Goal: Information Seeking & Learning: Learn about a topic

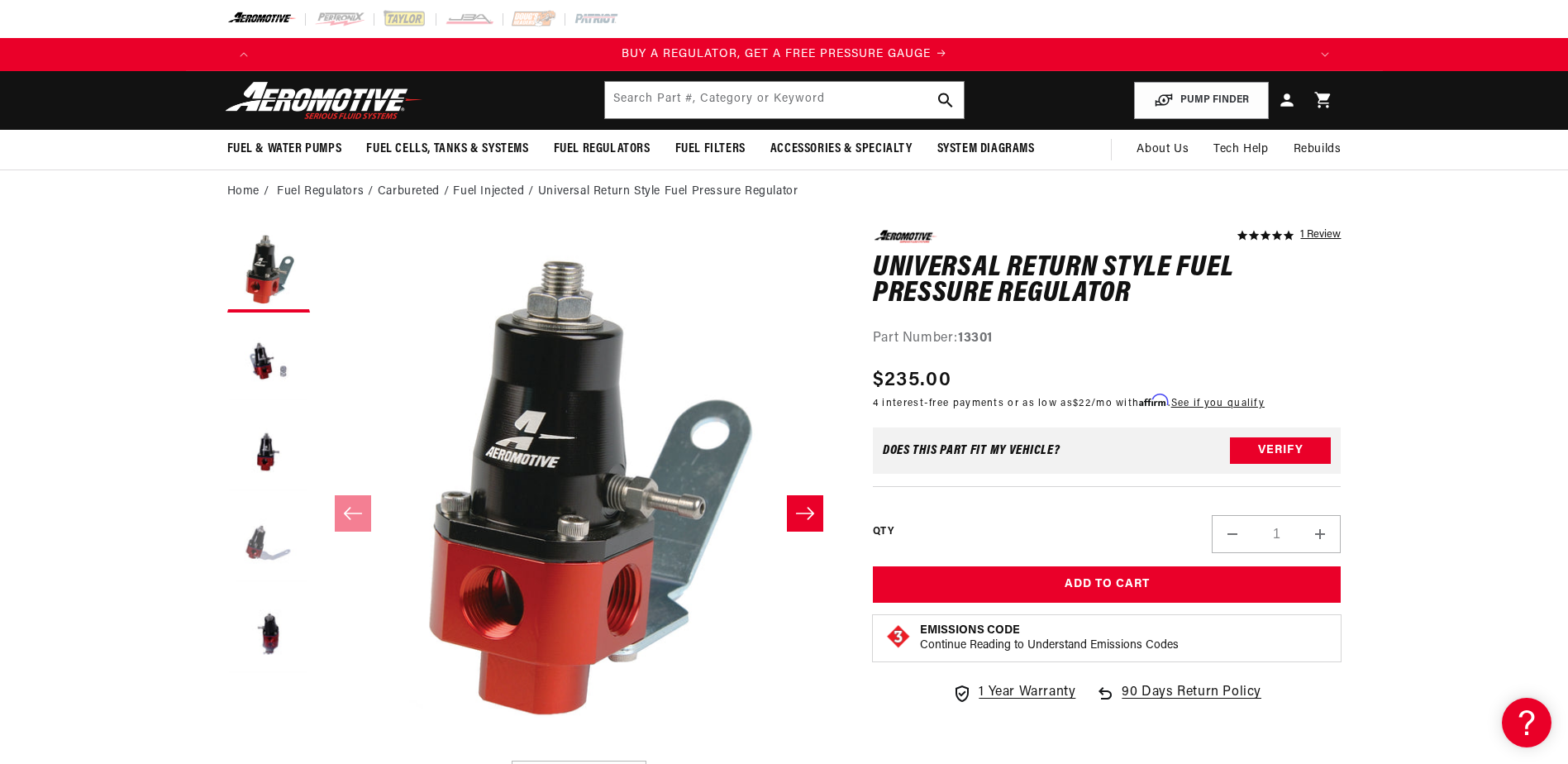
click at [257, 547] on button "Load image 4 in gallery view" at bounding box center [269, 544] width 83 height 83
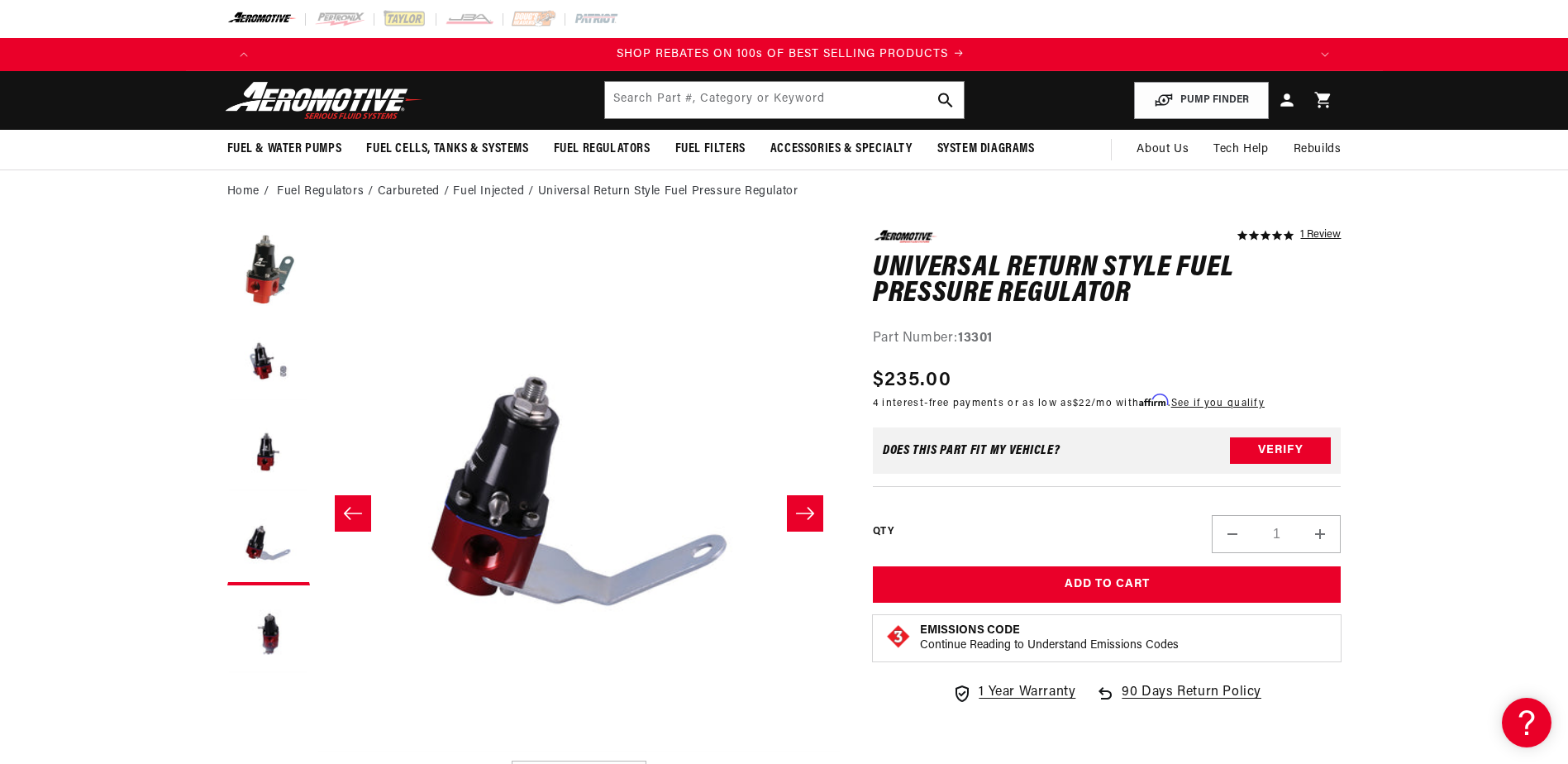
click at [804, 517] on icon "Slide right" at bounding box center [805, 513] width 20 height 16
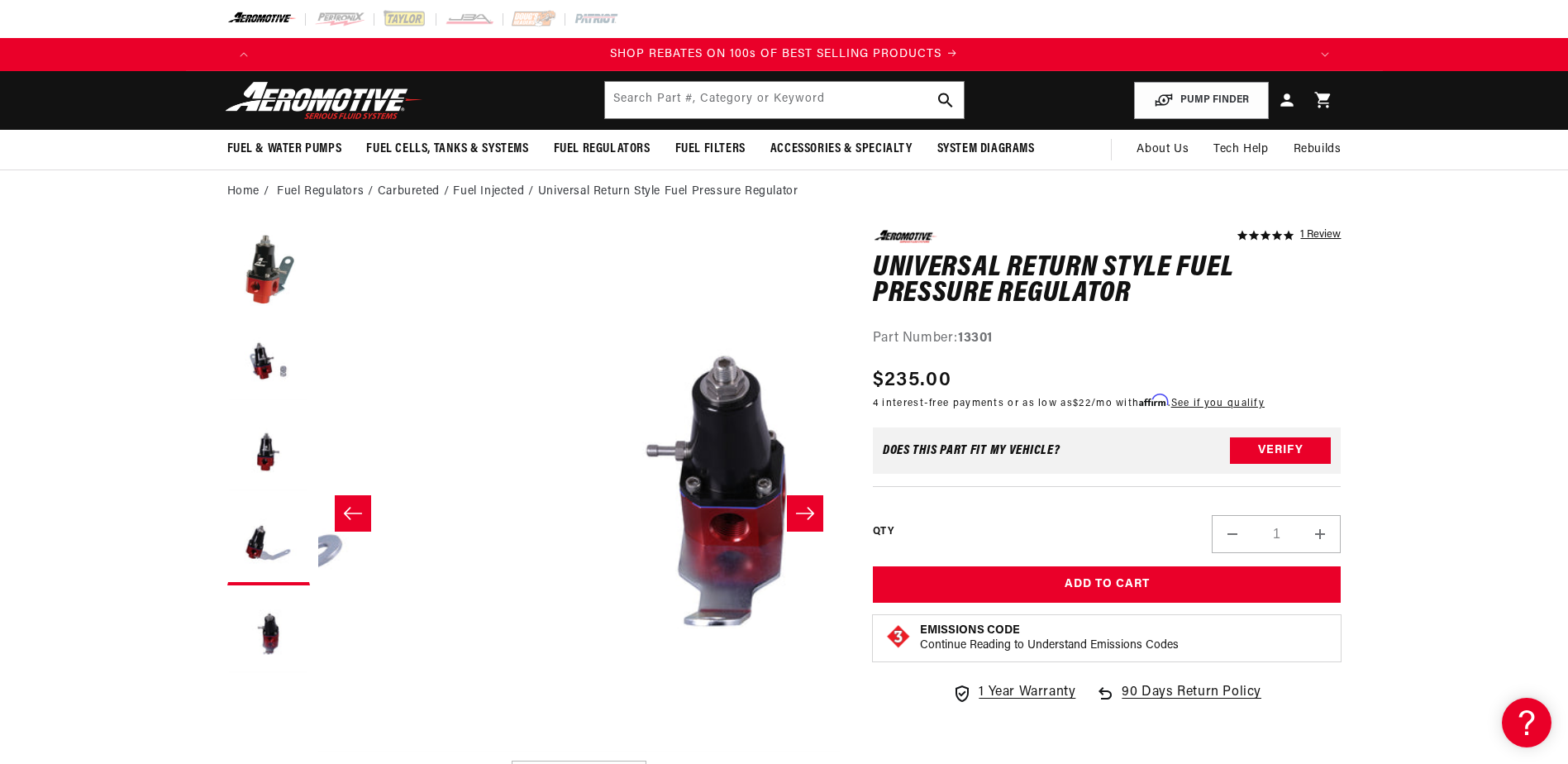
scroll to position [0, 2088]
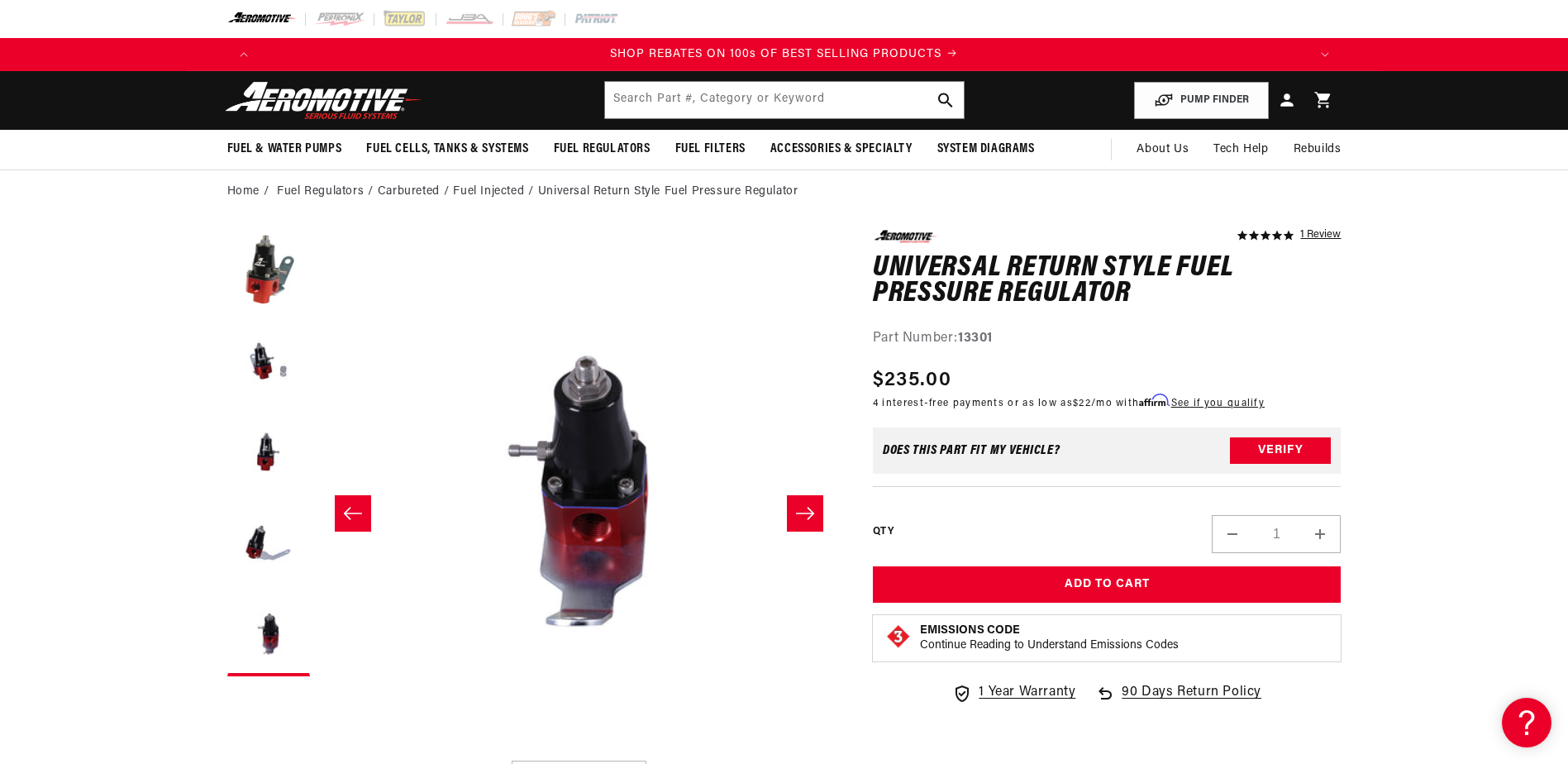
click at [803, 517] on icon "Slide right" at bounding box center [805, 513] width 20 height 16
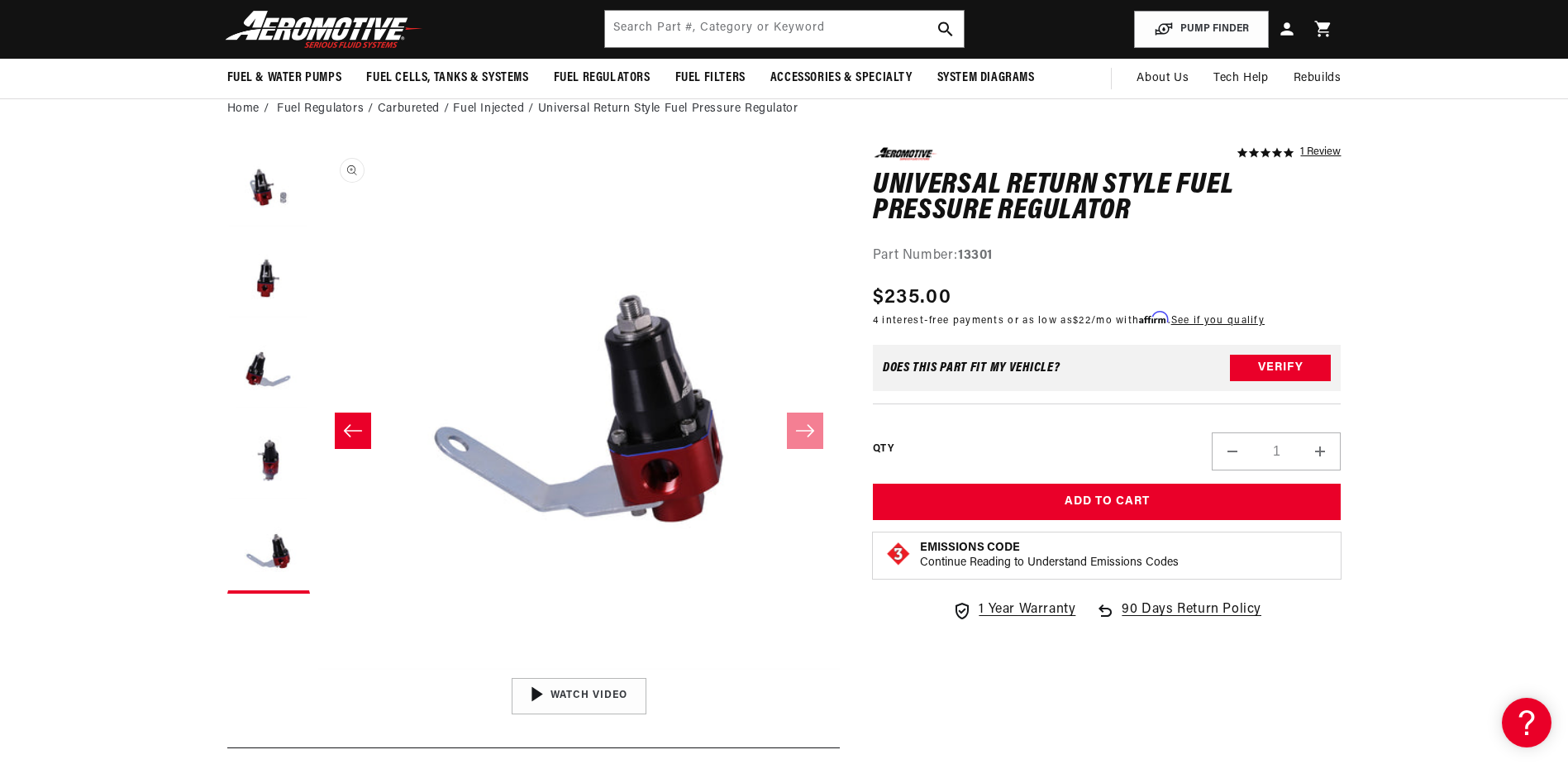
scroll to position [0, 0]
click at [359, 424] on icon "Slide left" at bounding box center [353, 431] width 20 height 16
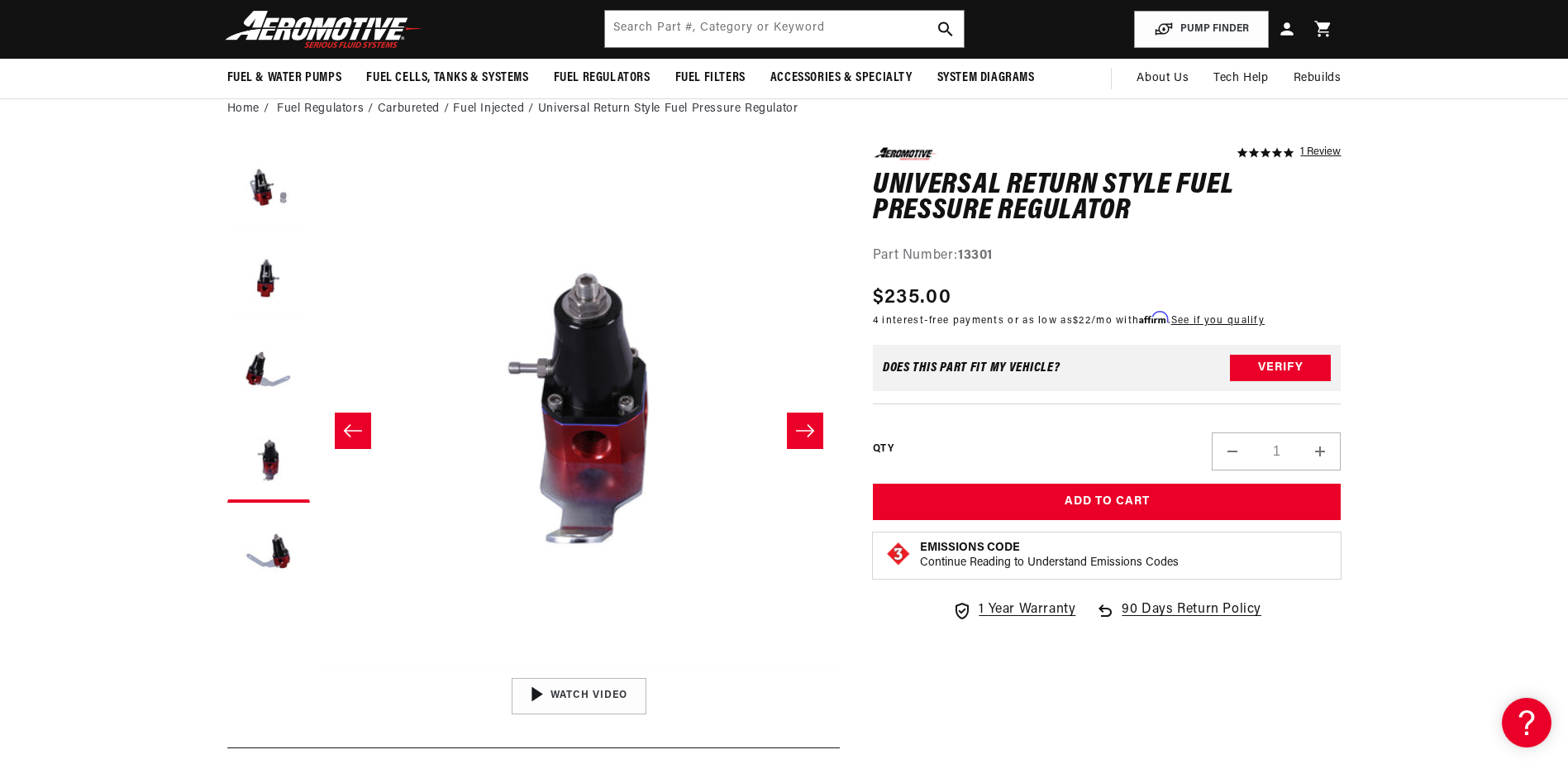
click at [357, 424] on icon "Slide left" at bounding box center [353, 431] width 20 height 16
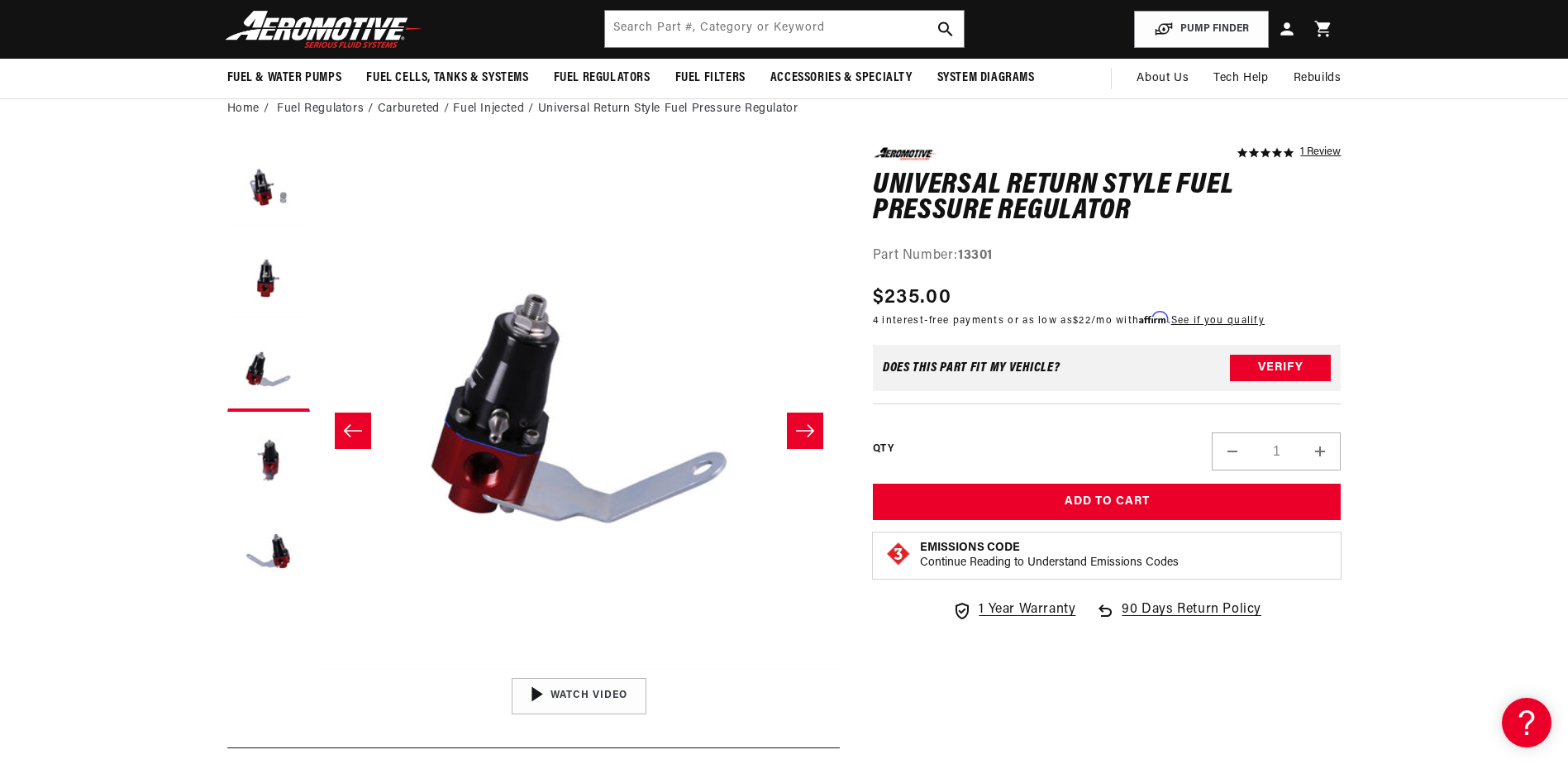
click at [358, 424] on icon "Slide left" at bounding box center [353, 431] width 20 height 16
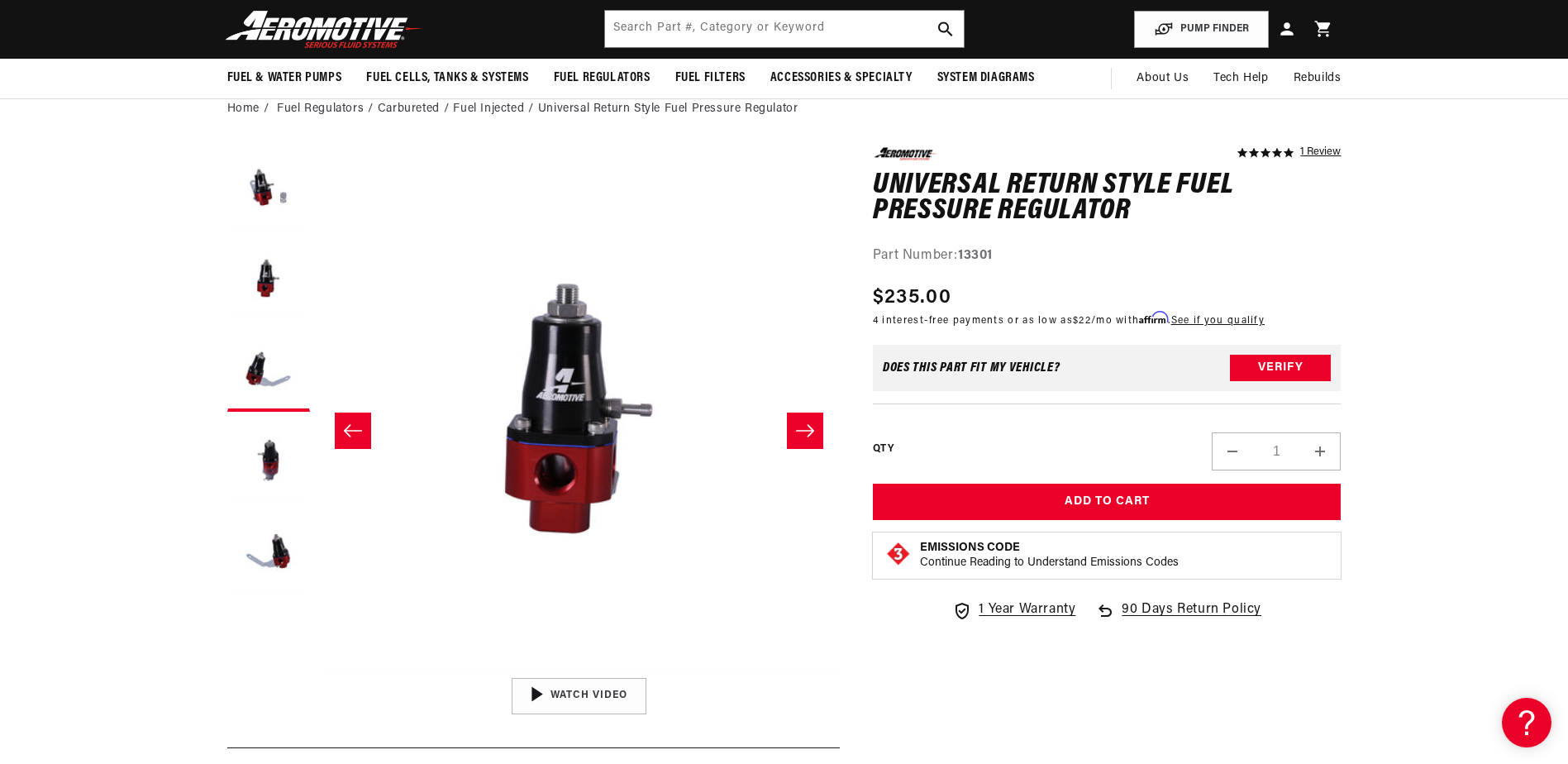
click at [359, 424] on icon "Slide left" at bounding box center [353, 431] width 20 height 16
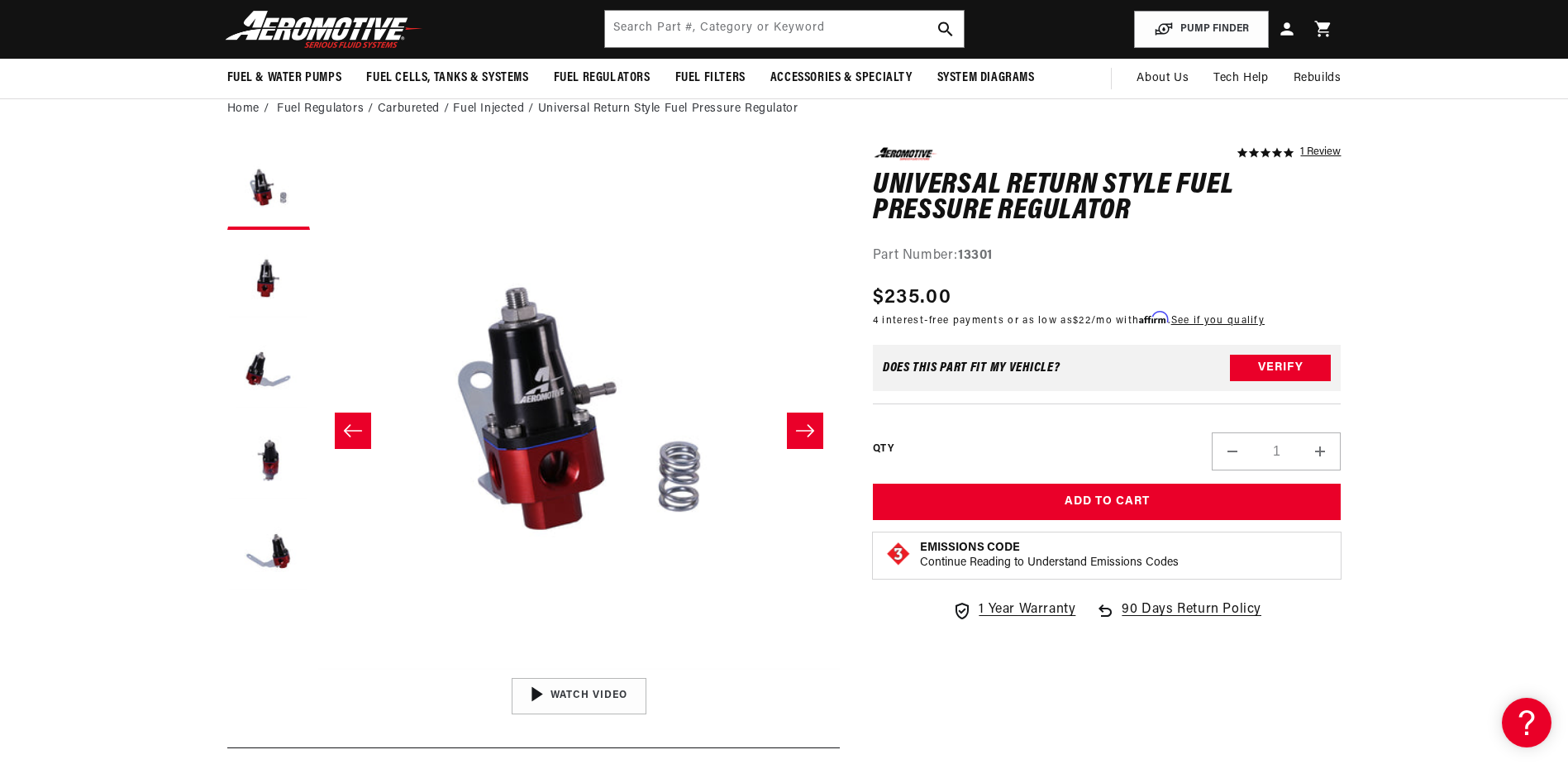
click at [359, 424] on icon "Slide left" at bounding box center [353, 431] width 20 height 16
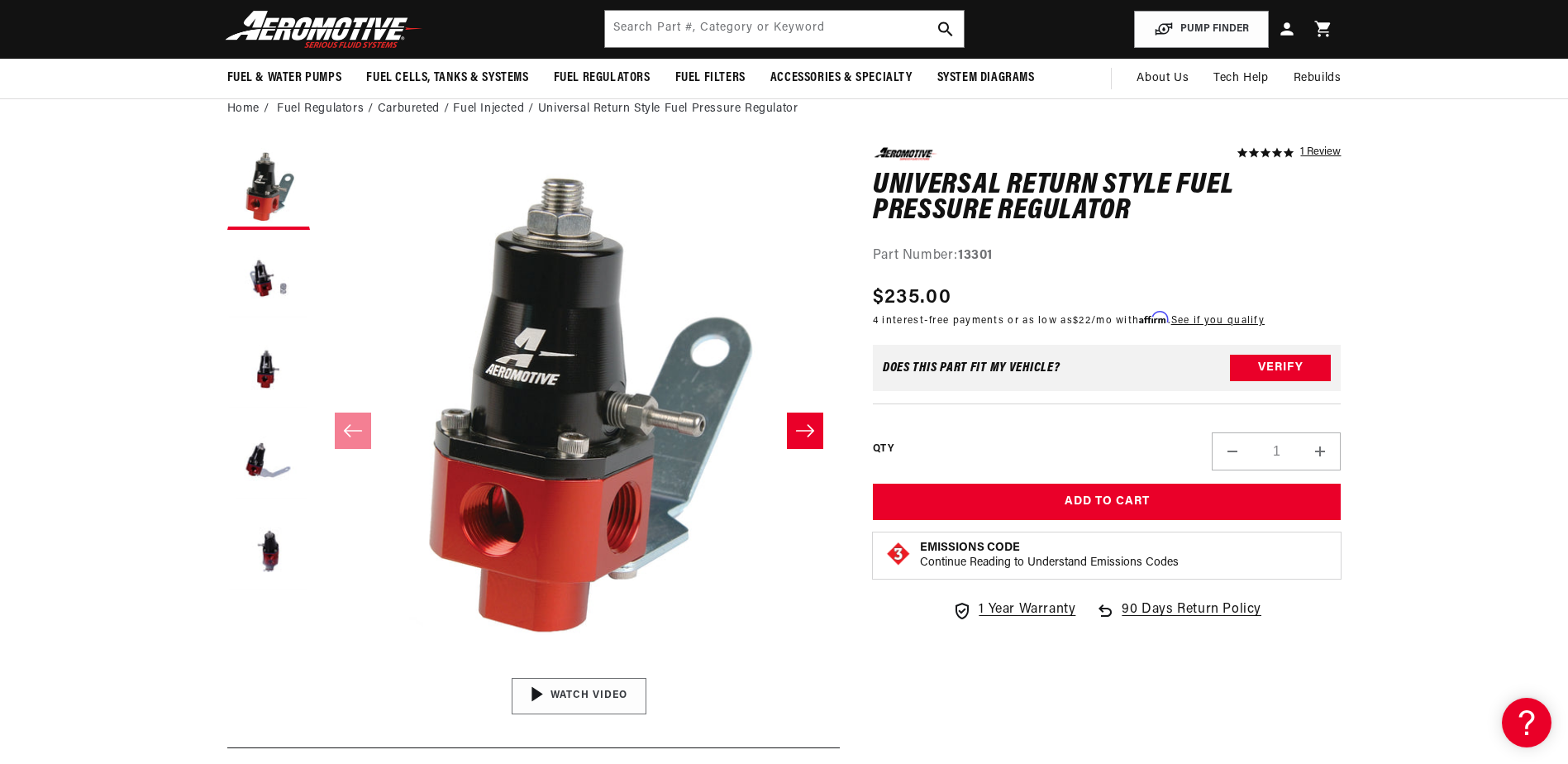
scroll to position [0, 2096]
click at [568, 687] on img "Gallery Viewer" at bounding box center [578, 696] width 250 height 141
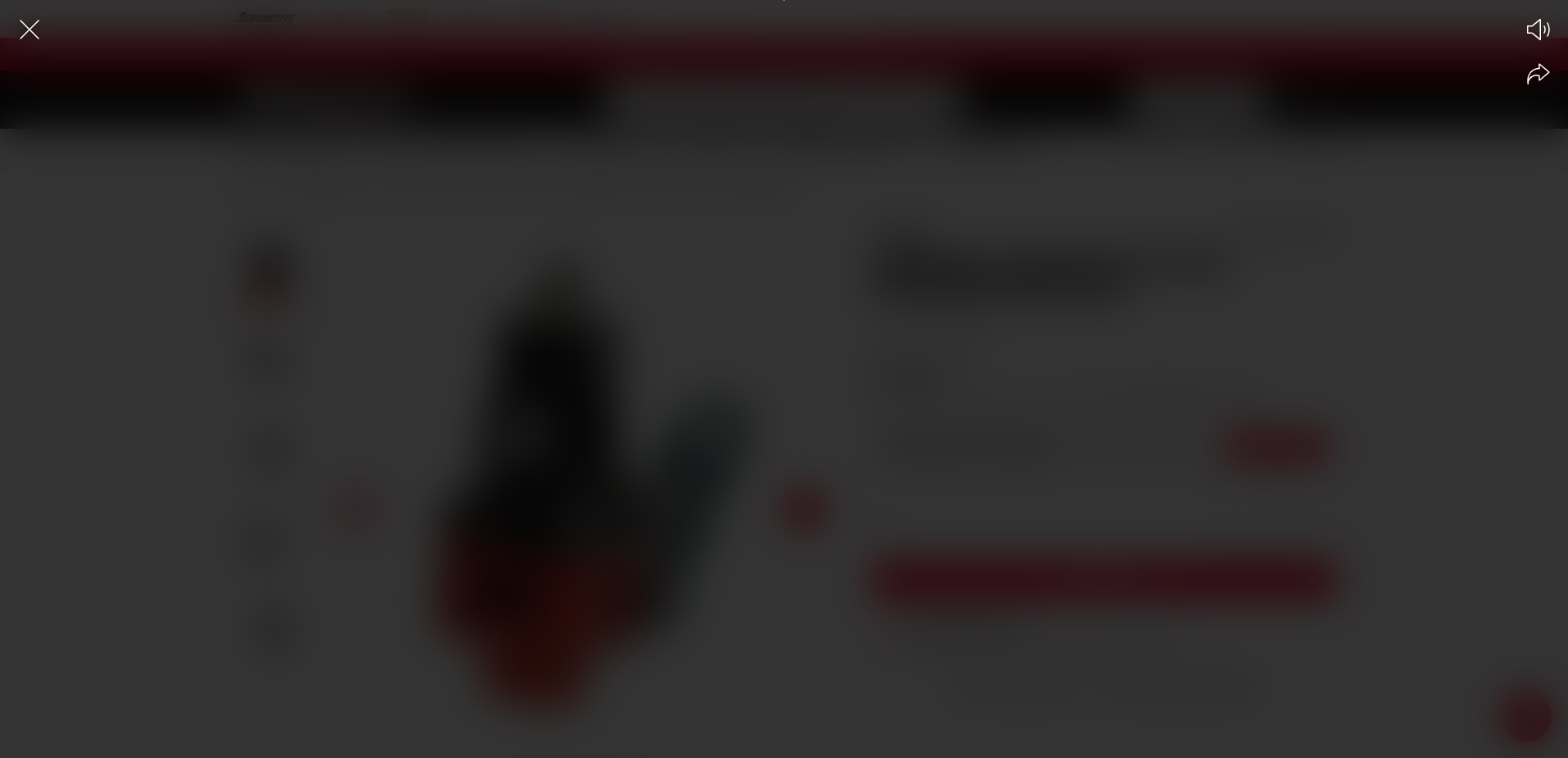
scroll to position [0, 0]
click at [24, 23] on icon "Close the video player" at bounding box center [30, 30] width 36 height 36
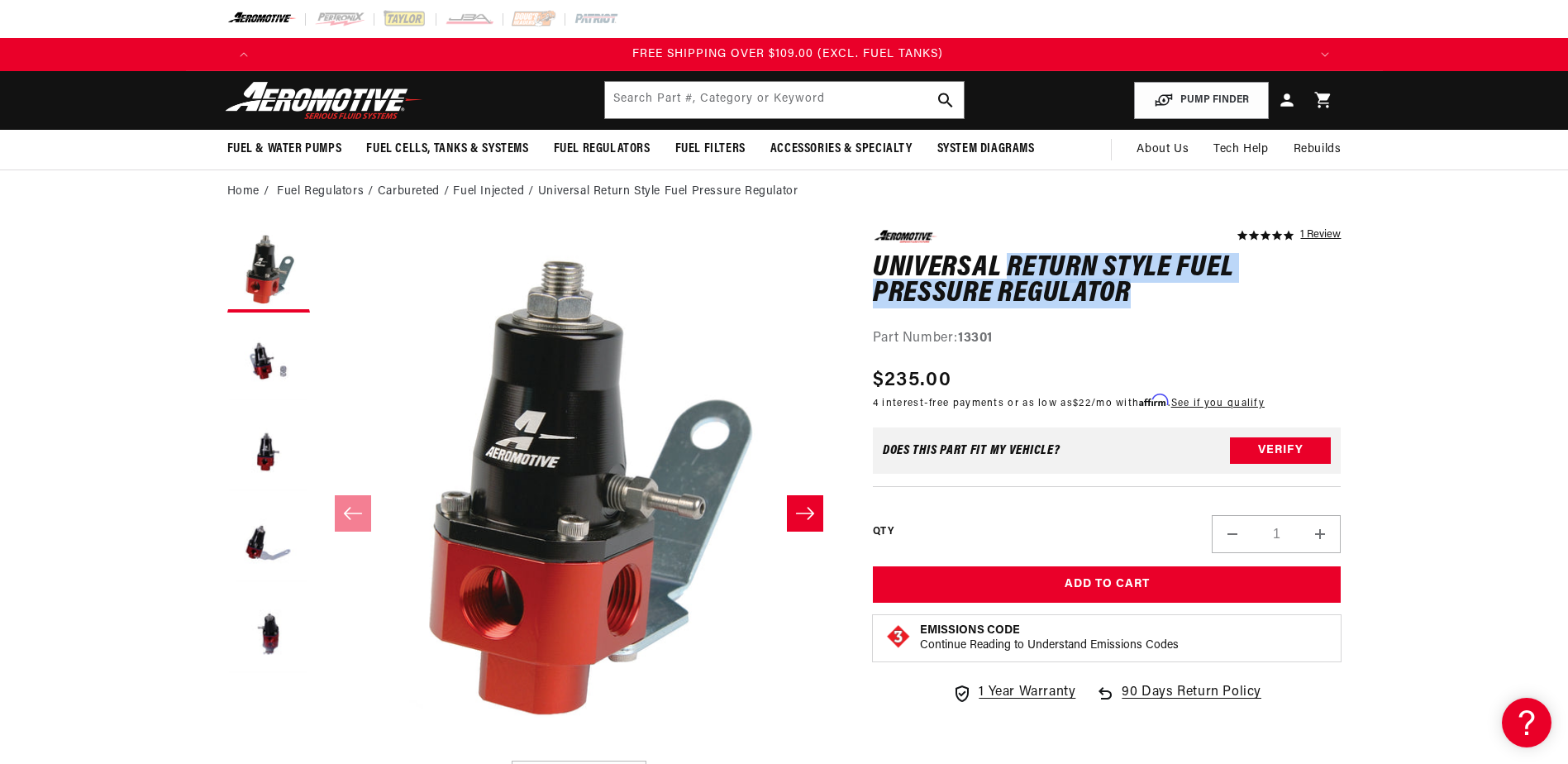
scroll to position [0, 3144]
drag, startPoint x: 1007, startPoint y: 264, endPoint x: 1126, endPoint y: 295, distance: 123.0
click at [1126, 295] on h1 "Universal Return Style Fuel Pressure Regulator" at bounding box center [1106, 282] width 469 height 52
drag, startPoint x: 1126, startPoint y: 295, endPoint x: 1084, endPoint y: 293, distance: 42.0
copy h1 "Return Style Fuel Pressure Regulator"
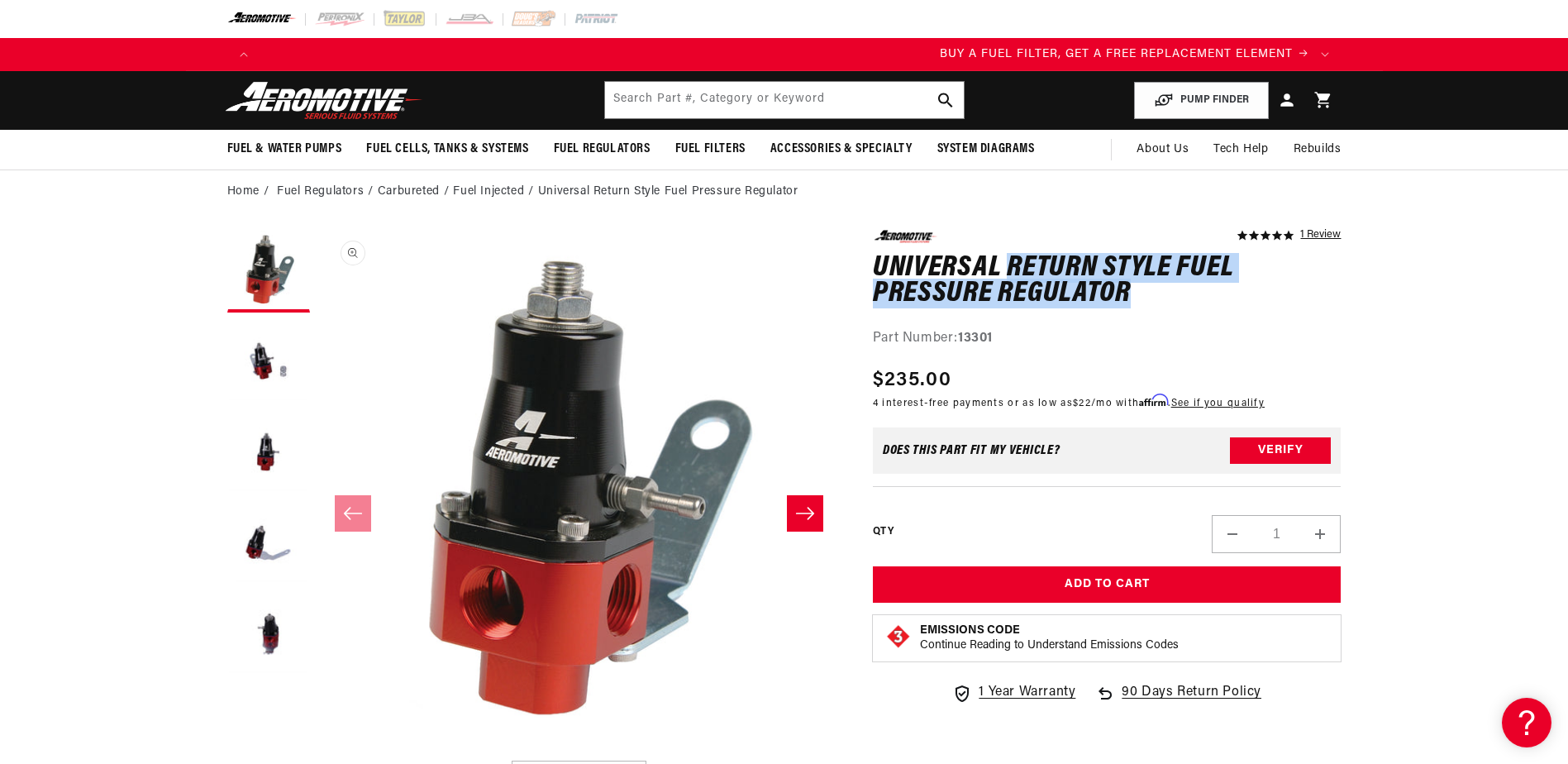
click at [318, 750] on button "Open media 1 in modal" at bounding box center [318, 752] width 0 height 0
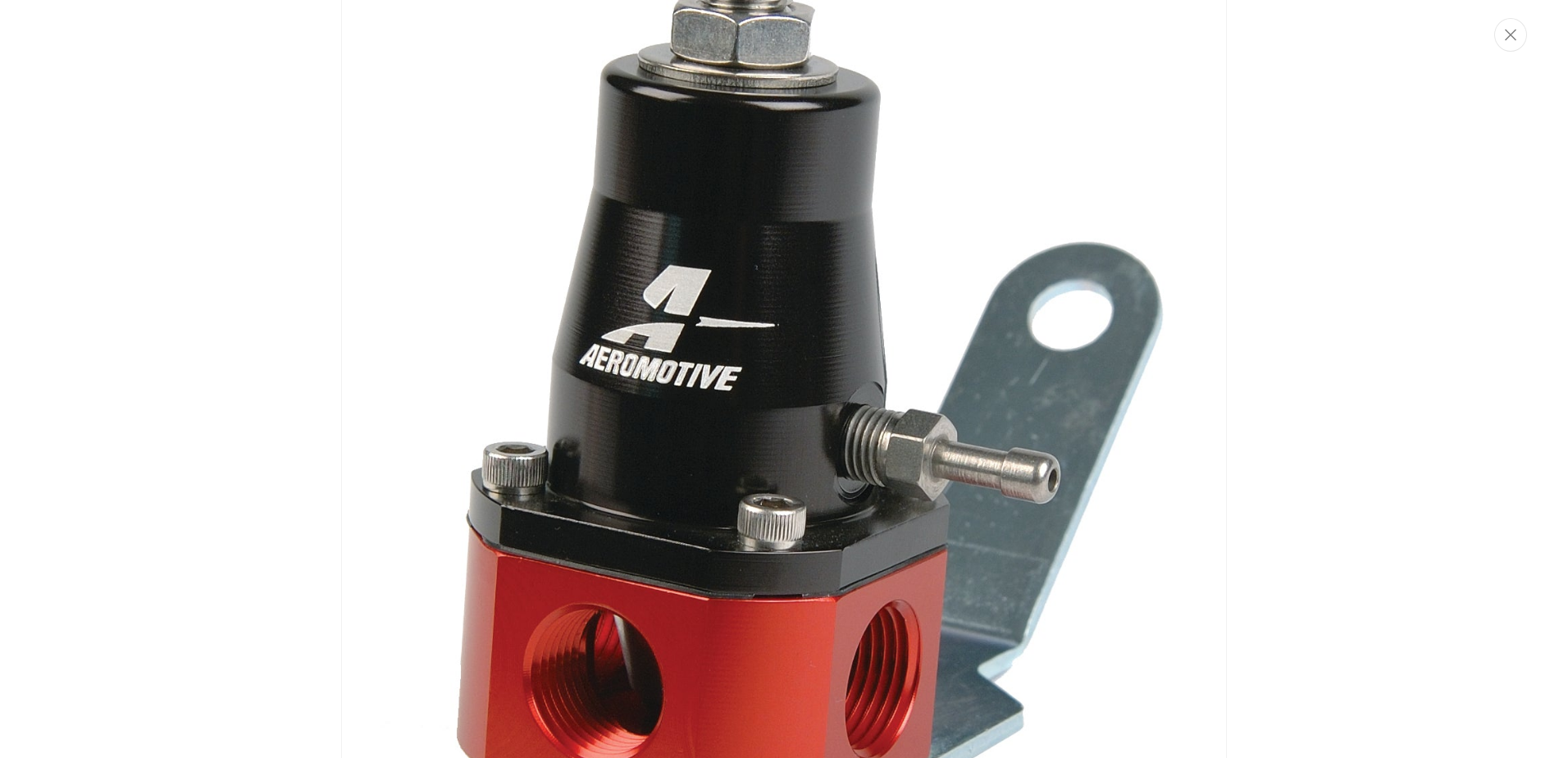
scroll to position [5, 0]
